Goal: Navigation & Orientation: Find specific page/section

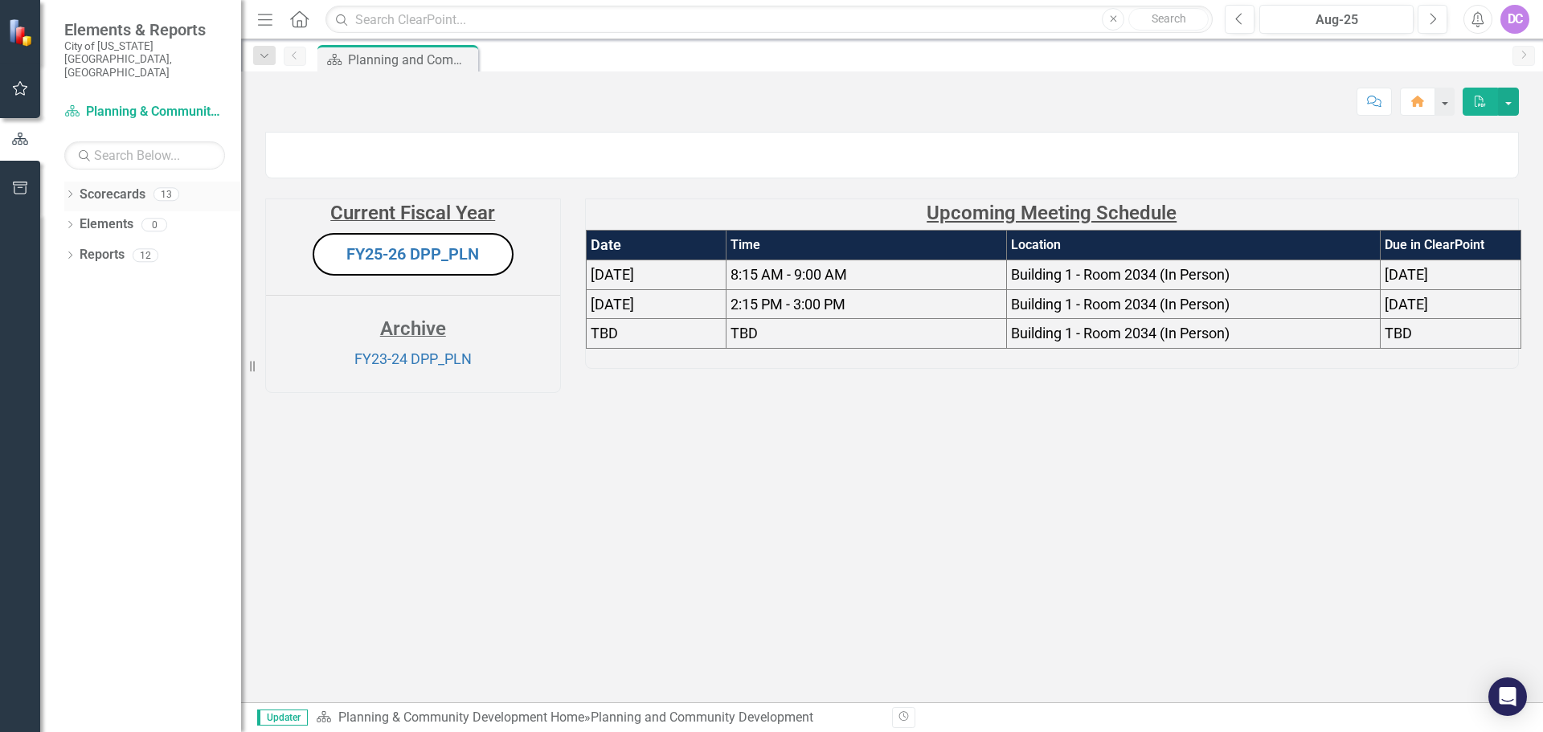
click at [68, 191] on icon "Dropdown" at bounding box center [69, 195] width 11 height 9
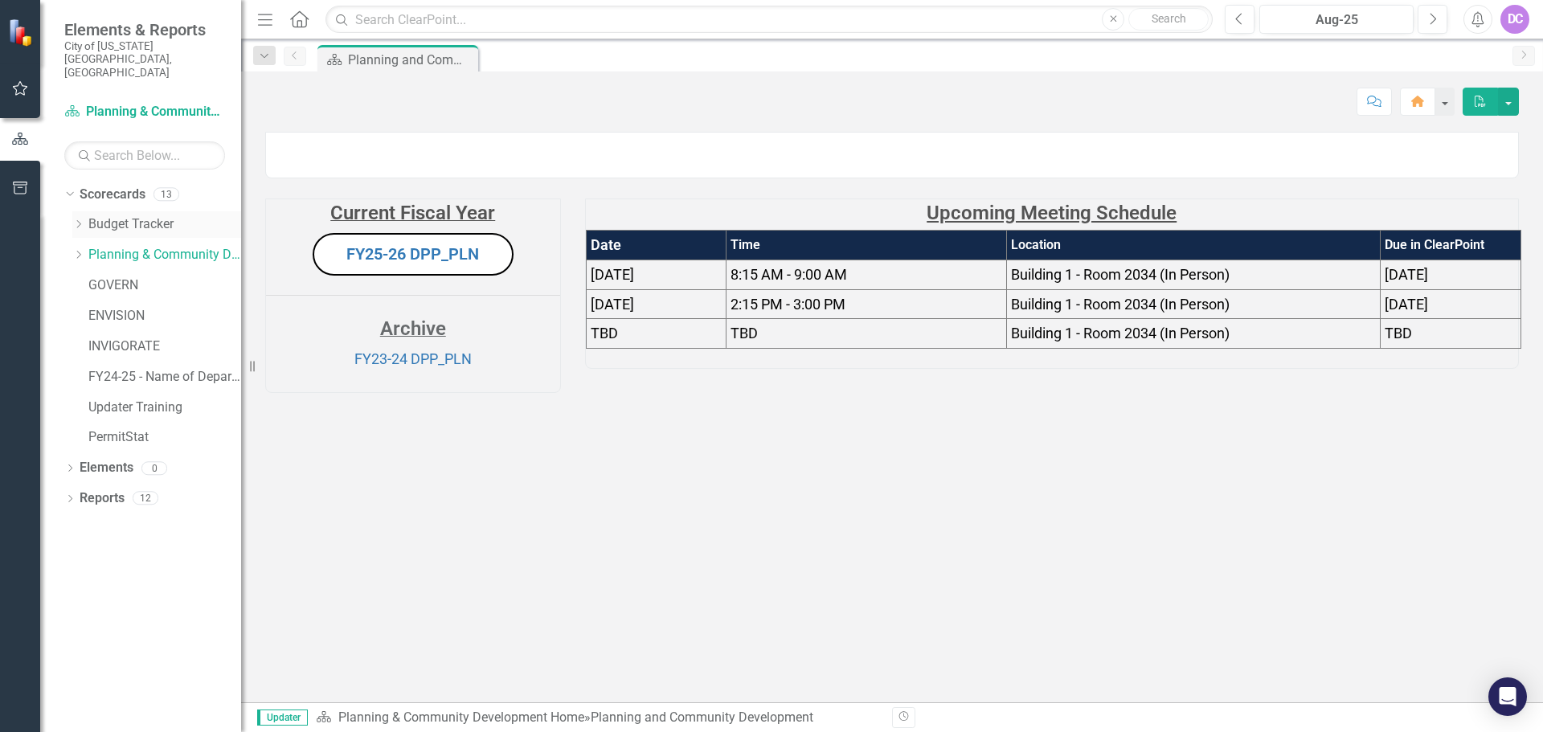
click at [104, 215] on link "Budget Tracker" at bounding box center [164, 224] width 153 height 18
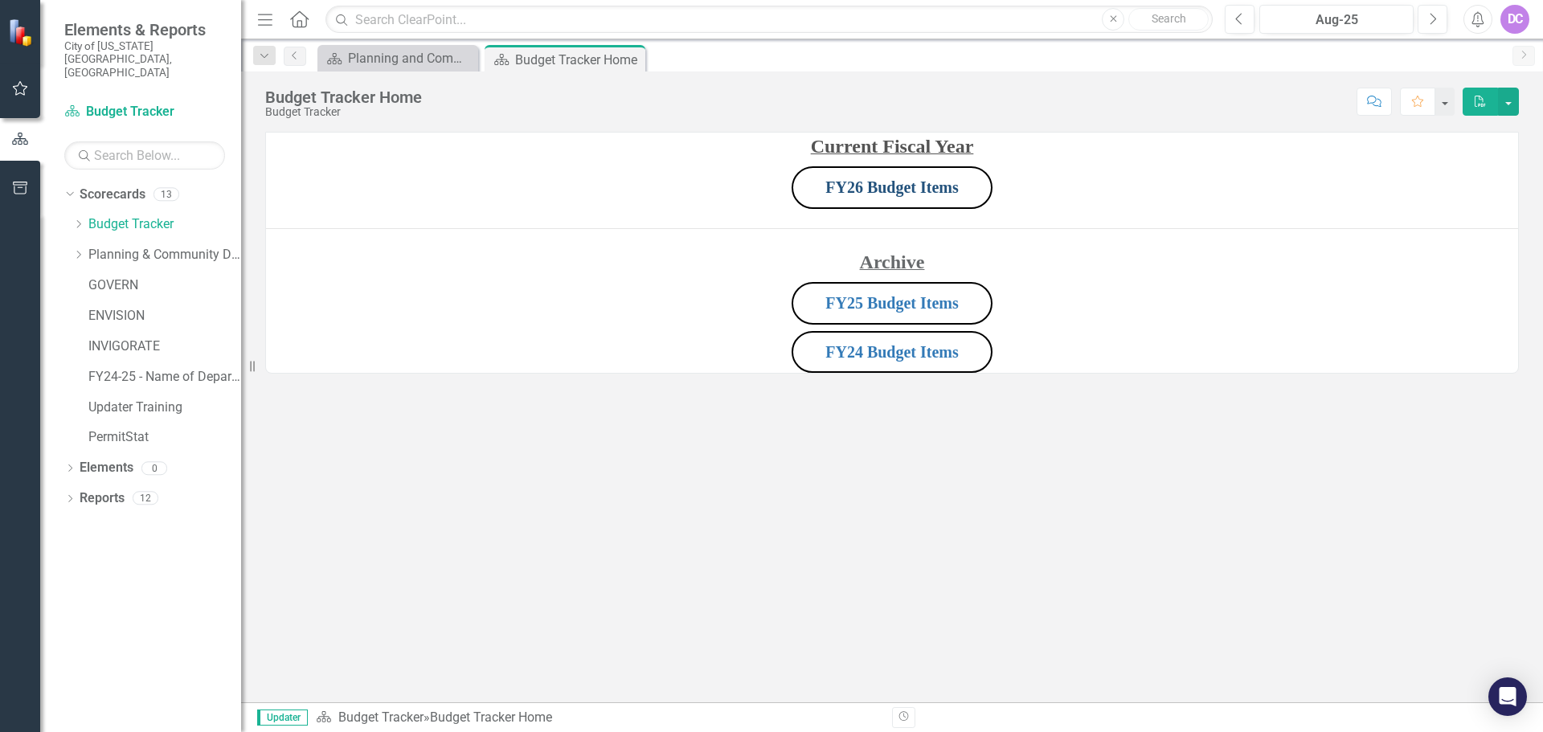
click at [879, 189] on link "FY26 Budget Items" at bounding box center [891, 187] width 133 height 18
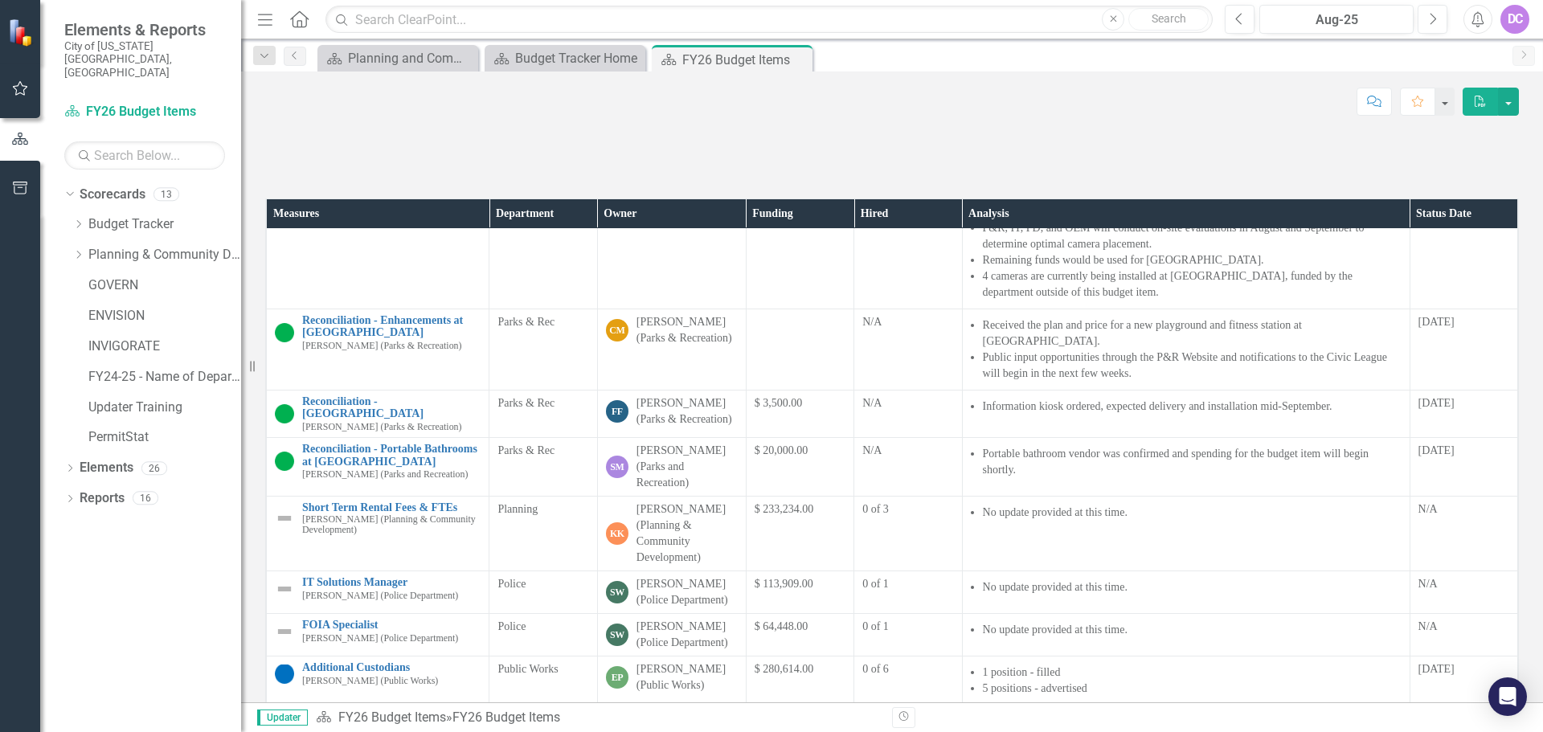
scroll to position [1044, 0]
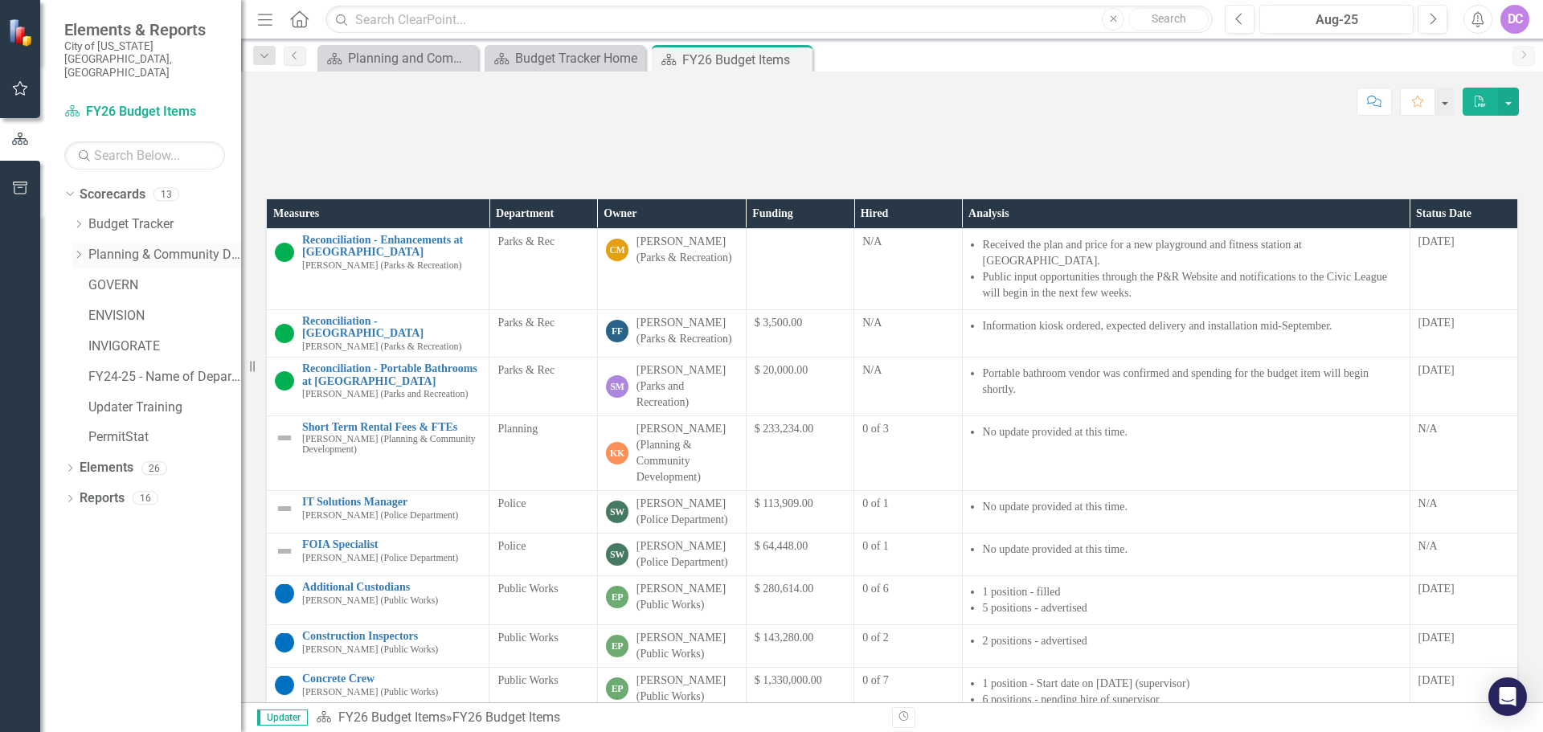
click at [88, 246] on link "Planning & Community Development Home" at bounding box center [164, 255] width 153 height 18
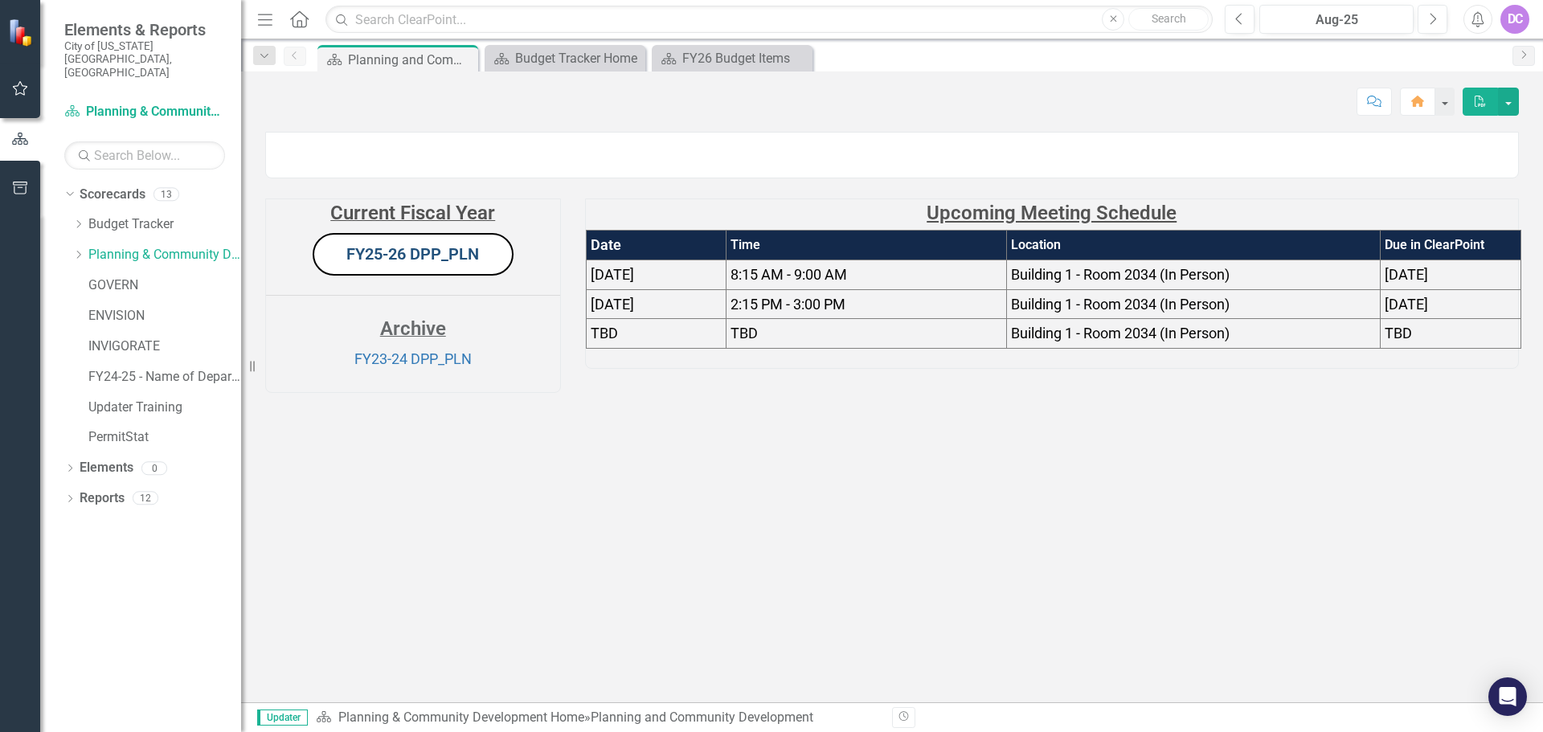
click at [405, 264] on link "FY25-26 DPP_PLN" at bounding box center [412, 253] width 133 height 19
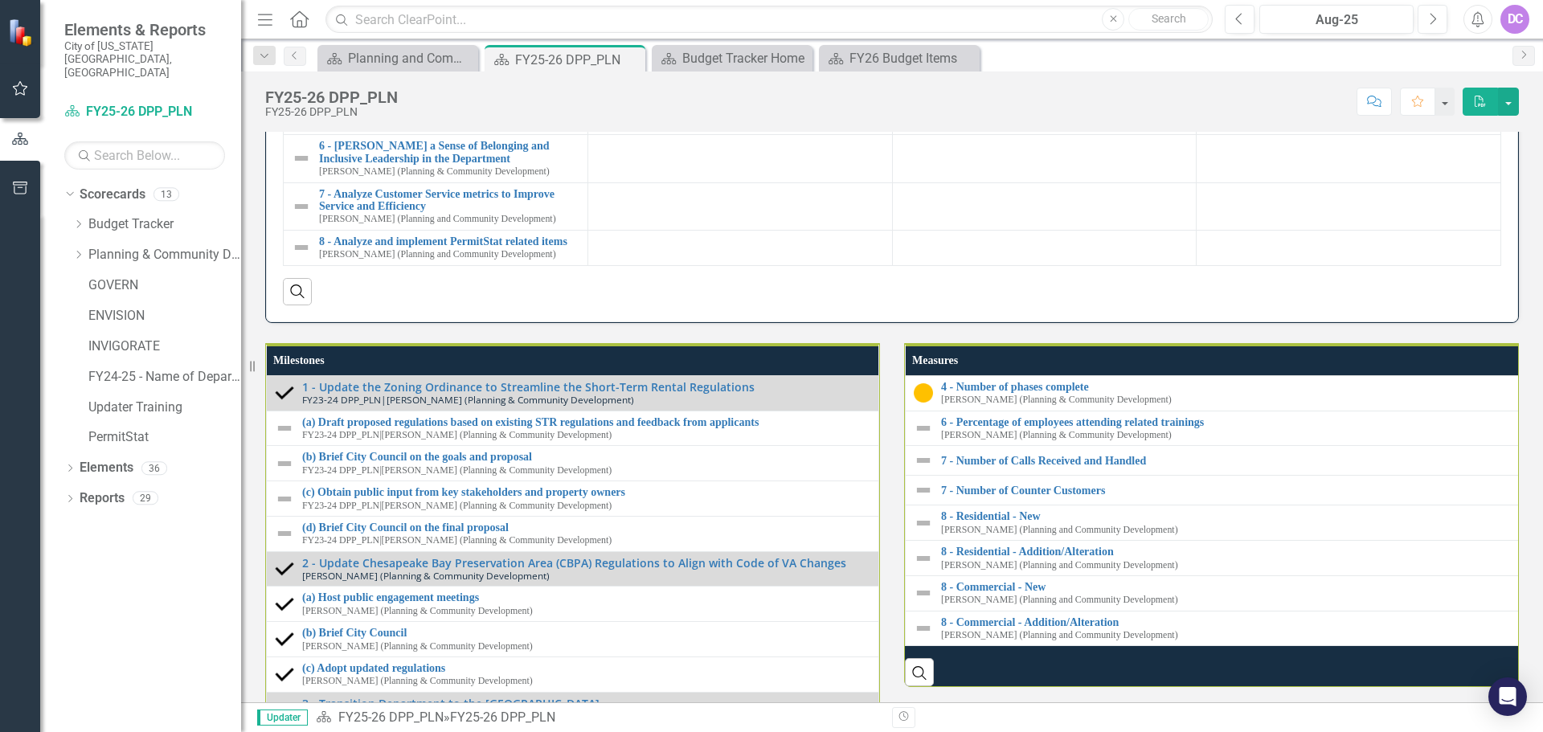
scroll to position [1488, 0]
